Goal: Task Accomplishment & Management: Use online tool/utility

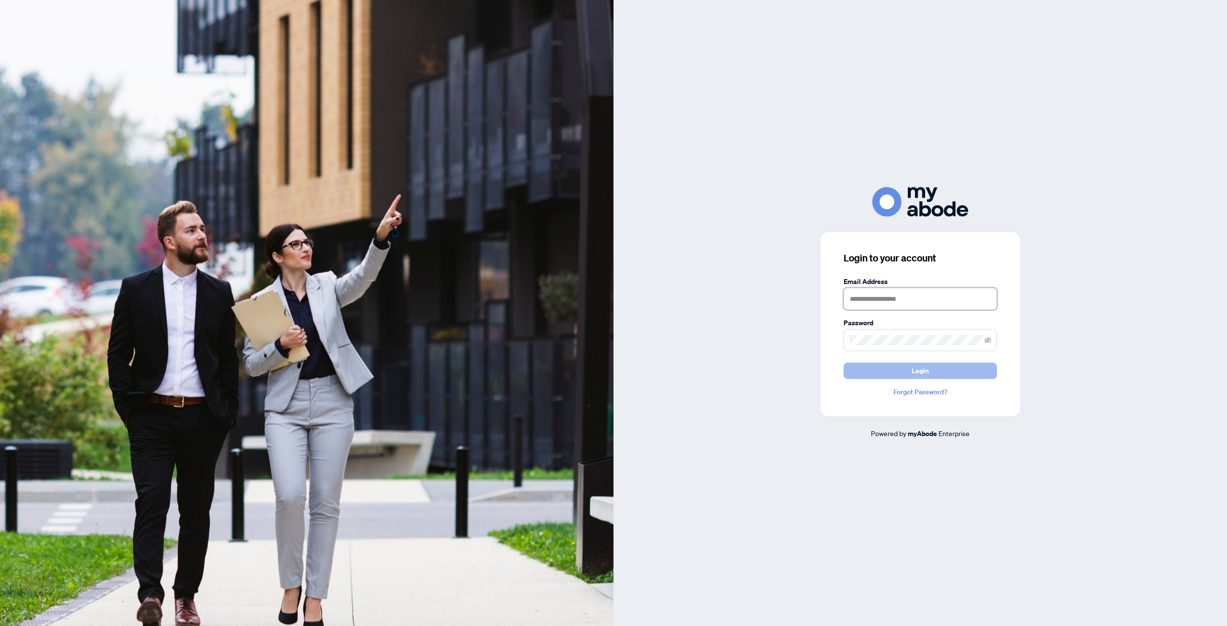
type input "**********"
click at [916, 368] on span "Login" at bounding box center [920, 370] width 17 height 15
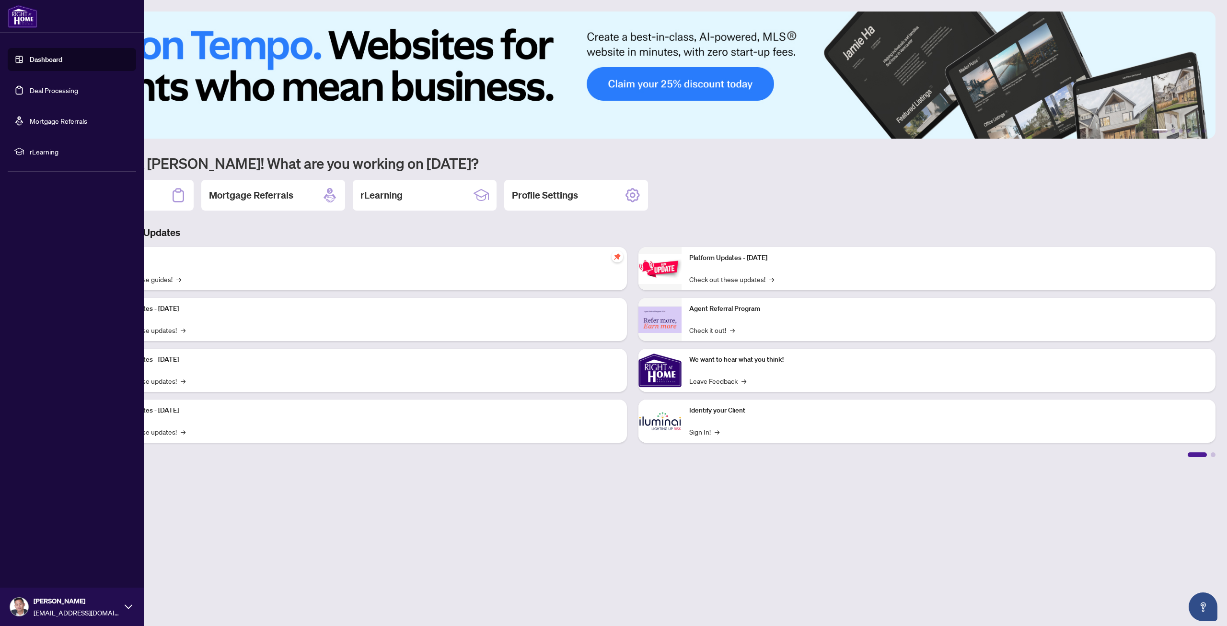
click at [38, 87] on link "Deal Processing" at bounding box center [54, 90] width 48 height 9
